Goal: Transaction & Acquisition: Purchase product/service

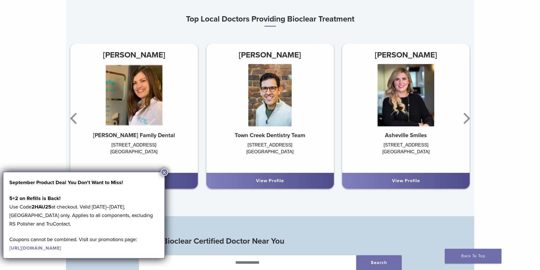
scroll to position [255, 0]
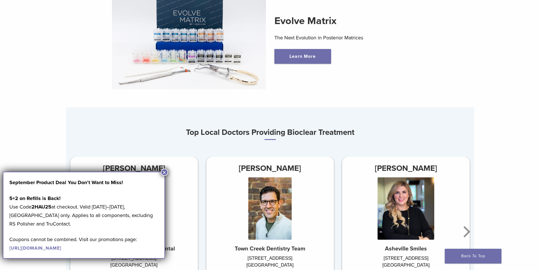
click at [162, 173] on button "×" at bounding box center [164, 172] width 7 height 7
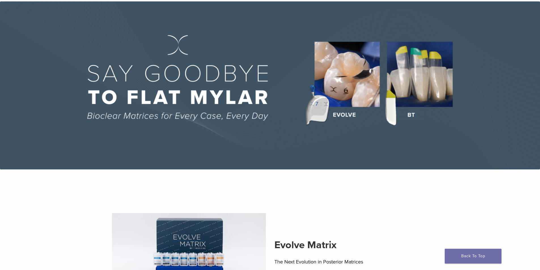
scroll to position [0, 0]
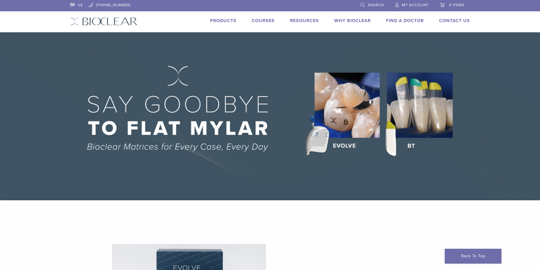
click at [224, 19] on link "Products" at bounding box center [223, 21] width 26 height 6
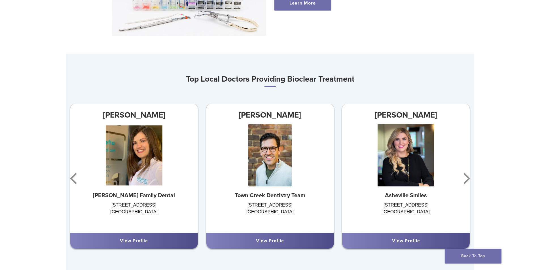
scroll to position [340, 0]
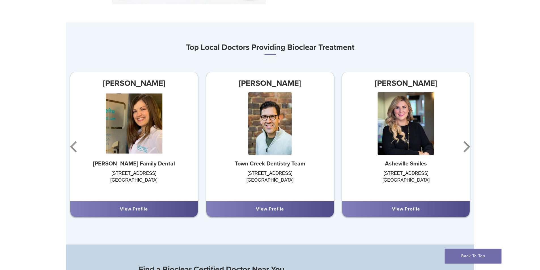
click at [265, 211] on link "View Profile" at bounding box center [270, 209] width 28 height 6
click at [467, 147] on icon "Next" at bounding box center [465, 147] width 11 height 34
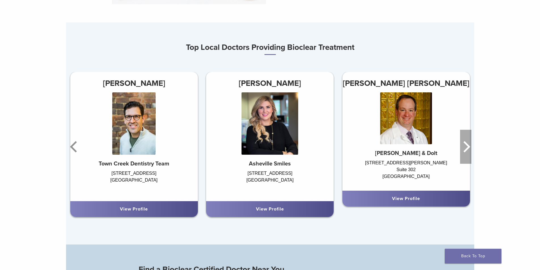
click at [468, 148] on icon "Next" at bounding box center [466, 146] width 7 height 11
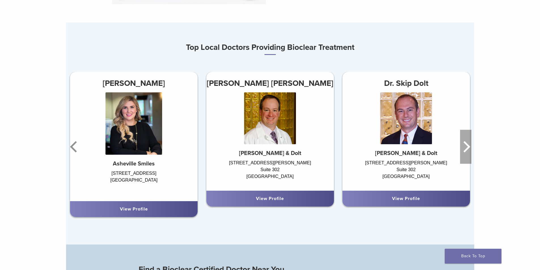
click at [468, 148] on icon "Next" at bounding box center [466, 146] width 7 height 11
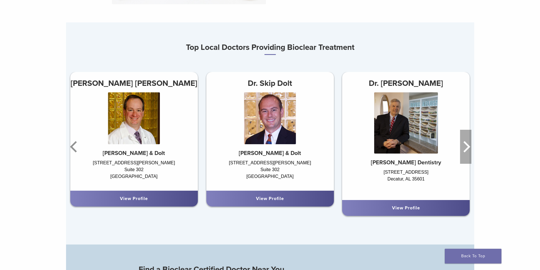
click at [463, 144] on icon "Next" at bounding box center [465, 147] width 11 height 34
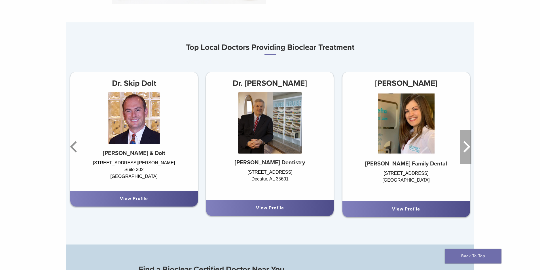
click at [463, 145] on icon "Next" at bounding box center [465, 147] width 11 height 34
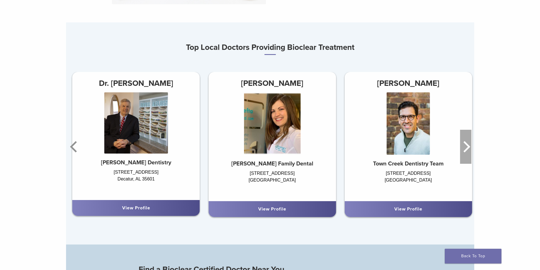
click at [463, 145] on icon "Next" at bounding box center [465, 147] width 11 height 34
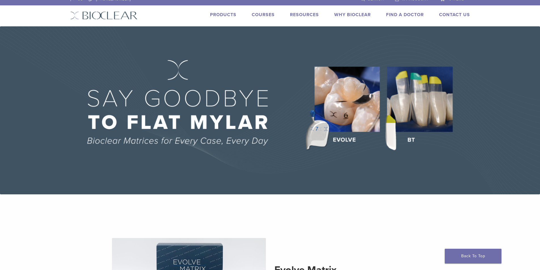
scroll to position [0, 0]
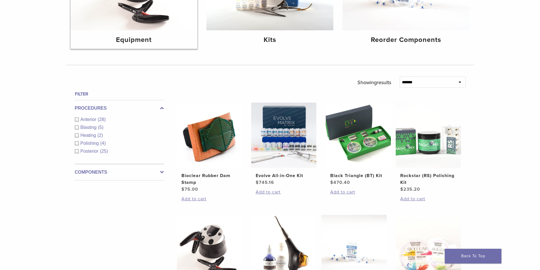
scroll to position [85, 0]
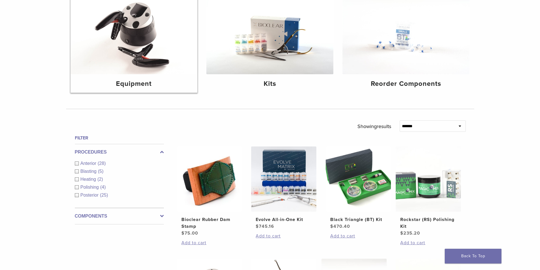
click at [136, 79] on h4 "Equipment" at bounding box center [134, 84] width 118 height 10
click at [228, 175] on img at bounding box center [209, 179] width 65 height 65
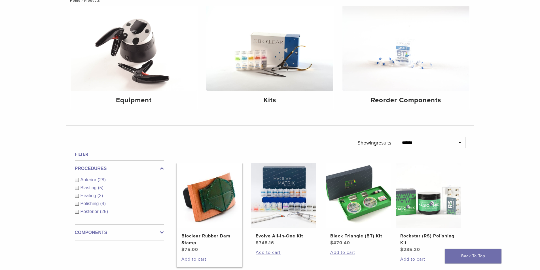
scroll to position [28, 0]
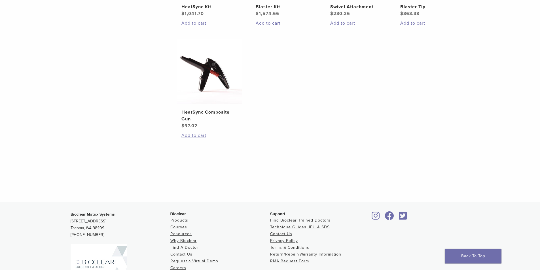
scroll to position [57, 0]
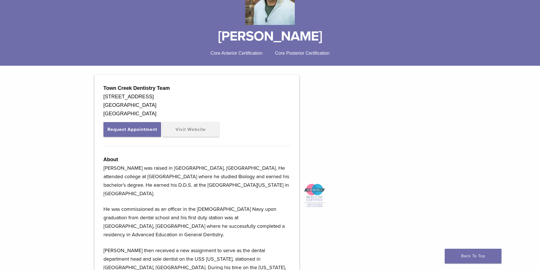
scroll to position [28, 0]
